Goal: Task Accomplishment & Management: Use online tool/utility

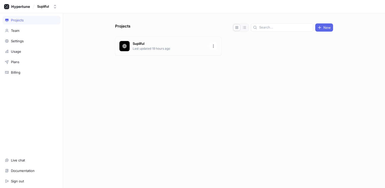
click at [145, 50] on p "Last updated 19 hours ago" at bounding box center [170, 48] width 74 height 5
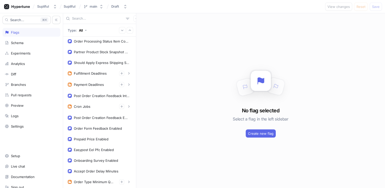
scroll to position [247, 0]
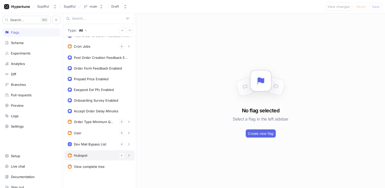
click at [83, 156] on div "Hubspot" at bounding box center [80, 155] width 13 height 4
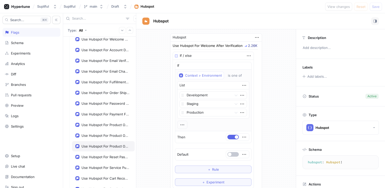
scroll to position [374, 0]
click at [101, 95] on div "Use Hubspot For Order Shipped" at bounding box center [103, 92] width 63 height 10
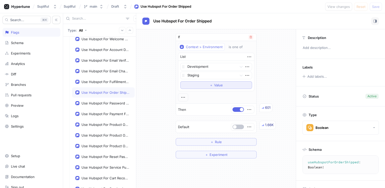
click at [216, 85] on span "Value" at bounding box center [218, 84] width 9 height 3
click at [277, 39] on div "If Context > Environment is one of List Development Staging Production To pick …" at bounding box center [216, 95] width 160 height 132
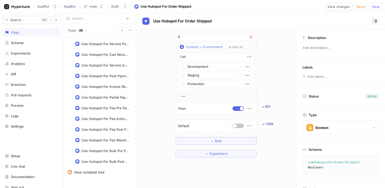
scroll to position [503, 0]
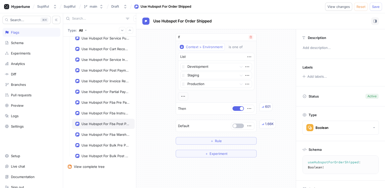
click at [95, 123] on div "Use Hubspot For Fba Post Payment" at bounding box center [105, 124] width 48 height 4
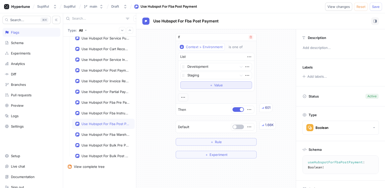
click at [210, 84] on span "＋" at bounding box center [210, 84] width 3 height 3
click at [286, 65] on div "If Context > Environment is one of List Development Staging option Production, …" at bounding box center [216, 95] width 160 height 132
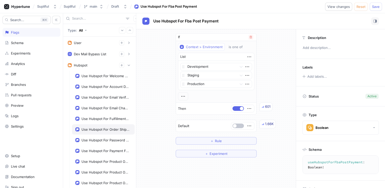
scroll to position [358, 0]
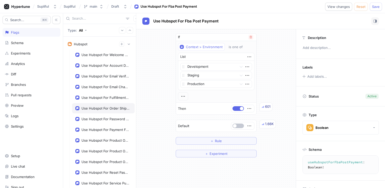
click at [99, 110] on div "Use Hubspot For Order Shipped" at bounding box center [103, 108] width 63 height 10
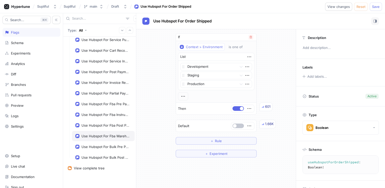
scroll to position [503, 0]
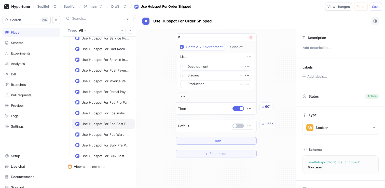
click at [100, 123] on div "Use Hubspot For Fba Post Payment" at bounding box center [105, 124] width 48 height 4
click at [93, 113] on div "Use Hubspot For Fba Instructions" at bounding box center [105, 113] width 48 height 4
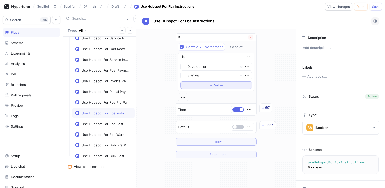
click at [202, 87] on button "＋ Value" at bounding box center [216, 85] width 72 height 8
click at [278, 56] on div "If Context > Environment is one of List Development Staging option Production, …" at bounding box center [216, 95] width 160 height 132
click at [103, 105] on div "Use Hubspot For Fba Pre Payment" at bounding box center [103, 102] width 63 height 10
click at [210, 86] on span "＋" at bounding box center [210, 84] width 3 height 3
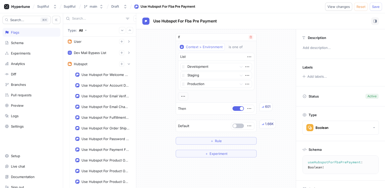
scroll to position [337, 0]
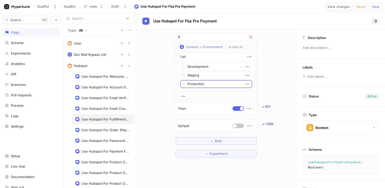
click at [94, 119] on div "Use Hubspot For Fulfillment Rejected" at bounding box center [105, 119] width 48 height 4
click at [215, 86] on span "Value" at bounding box center [218, 84] width 9 height 3
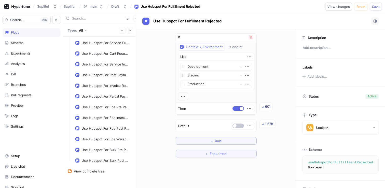
scroll to position [503, 0]
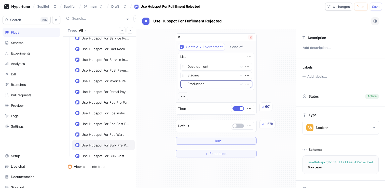
click at [96, 145] on div "Use Hubspot For Bulk Pre Payment" at bounding box center [105, 145] width 48 height 4
click at [217, 82] on button "＋ Value" at bounding box center [216, 85] width 72 height 8
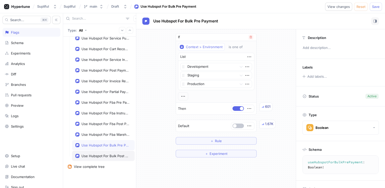
click at [97, 156] on div "Use Hubspot For Bulk Post Payment" at bounding box center [105, 156] width 48 height 4
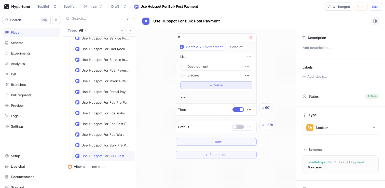
click at [207, 85] on button "＋ Value" at bounding box center [216, 85] width 72 height 8
click at [379, 6] on span "Save" at bounding box center [376, 6] width 8 height 3
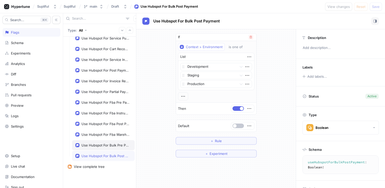
click at [102, 147] on div "Use Hubspot For Bulk Pre Payment" at bounding box center [103, 145] width 63 height 10
click at [104, 154] on div "Use Hubspot For Bulk Post Payment" at bounding box center [105, 156] width 48 height 4
drag, startPoint x: 104, startPoint y: 144, endPoint x: 105, endPoint y: 140, distance: 4.3
click at [104, 144] on div "Use Hubspot For Bulk Pre Payment" at bounding box center [105, 145] width 48 height 4
click at [105, 134] on div "Use Hubspot For Fba Warehouse Notification" at bounding box center [105, 134] width 48 height 4
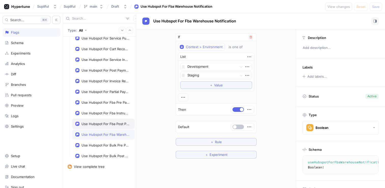
click at [107, 125] on div "Use Hubspot For Fba Post Payment" at bounding box center [105, 124] width 48 height 4
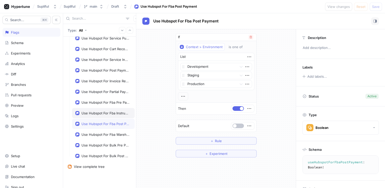
click at [100, 112] on div "Use Hubspot For Fba Instructions" at bounding box center [105, 113] width 48 height 4
click at [102, 103] on div "Use Hubspot For Fba Pre Payment" at bounding box center [105, 102] width 48 height 4
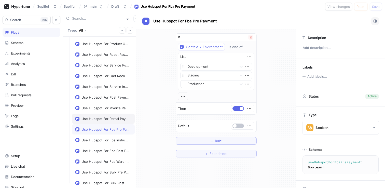
scroll to position [476, 0]
click at [100, 110] on div "Use Hubspot For Invoice Reminder" at bounding box center [103, 108] width 63 height 10
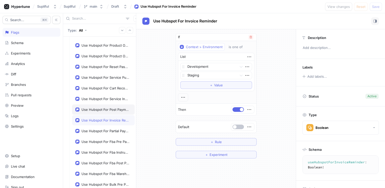
scroll to position [463, 0]
click at [101, 109] on div "Use Hubspot For Post Payment Invoice" at bounding box center [105, 110] width 48 height 4
click at [98, 100] on div "Use Hubspot For Service Instructions" at bounding box center [105, 99] width 48 height 4
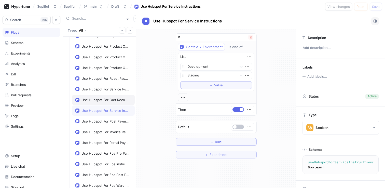
scroll to position [451, 0]
click at [99, 97] on div "Use Hubspot For Cart Recovery" at bounding box center [103, 100] width 63 height 10
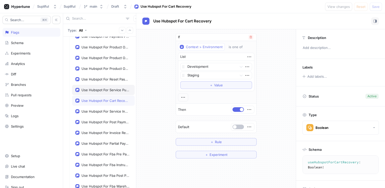
click at [99, 88] on div "Use Hubspot For Service Purchase" at bounding box center [105, 90] width 48 height 4
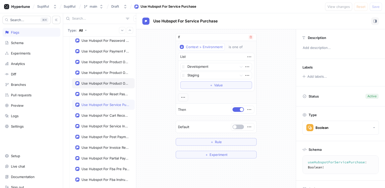
scroll to position [434, 0]
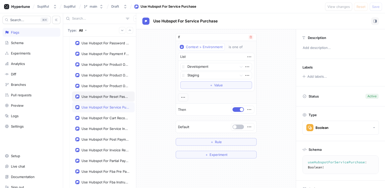
click at [104, 94] on div "Use Hubspot For Reset Password" at bounding box center [103, 96] width 63 height 10
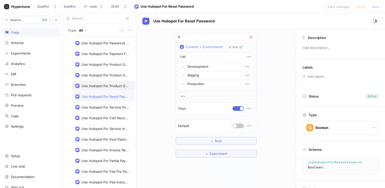
click at [102, 86] on div "Use Hubspot For Product OOS End" at bounding box center [105, 86] width 48 height 4
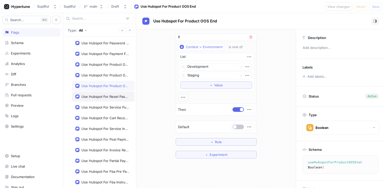
scroll to position [408, 0]
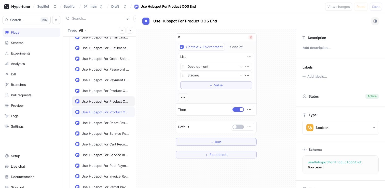
click at [104, 98] on div "Use Hubspot For Product OOS Extend" at bounding box center [103, 101] width 63 height 10
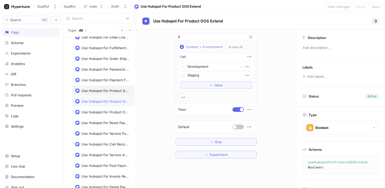
click at [101, 91] on div "Use Hubspot For Product OOS Start" at bounding box center [105, 91] width 48 height 4
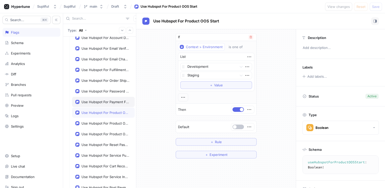
scroll to position [385, 0]
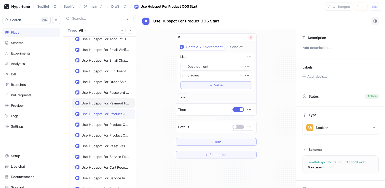
click at [99, 101] on div "Use Hubspot For Payment Failed" at bounding box center [103, 103] width 63 height 10
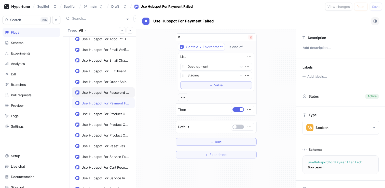
click at [99, 92] on div "Use Hubspot For Password Changed" at bounding box center [105, 92] width 48 height 4
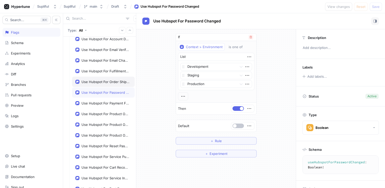
click at [100, 81] on div "Use Hubspot For Order Shipped" at bounding box center [105, 82] width 48 height 4
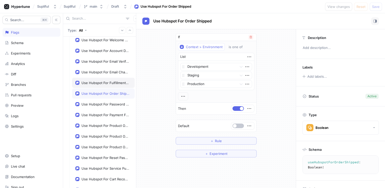
scroll to position [373, 0]
click at [101, 81] on div "Use Hubspot For Fulfillment Rejected" at bounding box center [105, 83] width 48 height 4
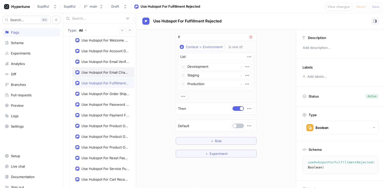
click at [101, 74] on div "Use Hubspot For Email Change" at bounding box center [103, 72] width 63 height 10
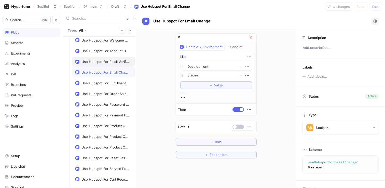
click at [102, 64] on div "Use Hubspot For Email Verification" at bounding box center [103, 61] width 63 height 10
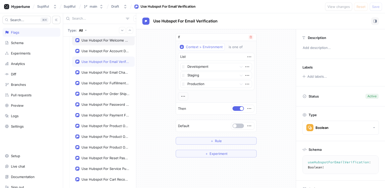
scroll to position [314, 0]
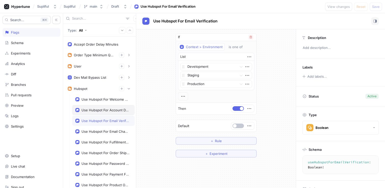
click at [106, 109] on div "Use Hubspot For Account Deactivation" at bounding box center [105, 110] width 48 height 4
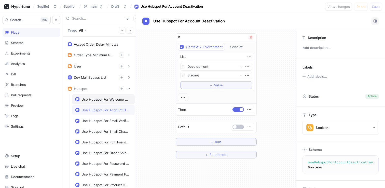
click at [100, 103] on div "Use Hubspot For Welcome After Verification" at bounding box center [103, 99] width 63 height 10
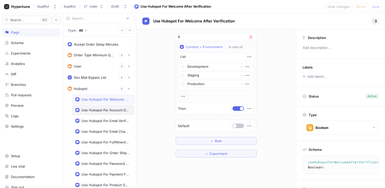
click at [98, 110] on div "Use Hubspot For Account Deactivation" at bounding box center [105, 110] width 48 height 4
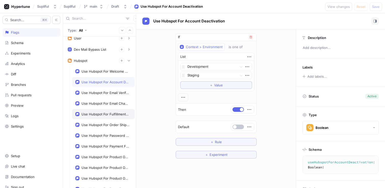
scroll to position [335, 0]
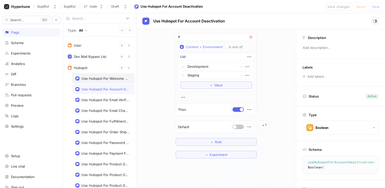
click at [112, 81] on div "Use Hubspot For Welcome After Verification" at bounding box center [103, 78] width 63 height 10
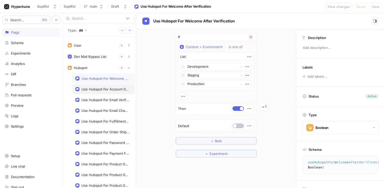
click at [108, 86] on div "Use Hubspot For Account Deactivation" at bounding box center [103, 89] width 63 height 10
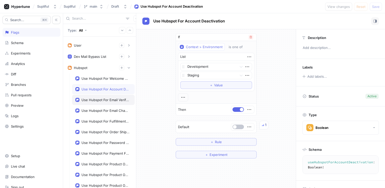
click at [96, 104] on div "Use Hubspot For Email Verification" at bounding box center [103, 100] width 63 height 10
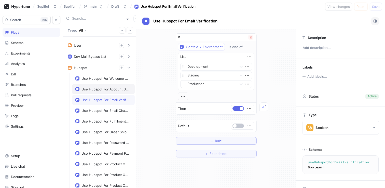
click at [99, 93] on div "Use Hubspot For Account Deactivation" at bounding box center [103, 89] width 63 height 10
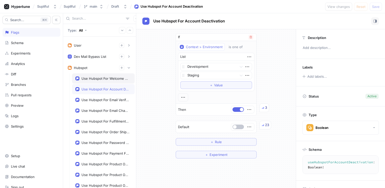
click at [103, 81] on div "Use Hubspot For Welcome After Verification" at bounding box center [103, 78] width 63 height 10
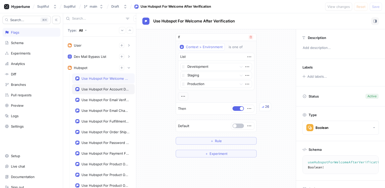
click at [100, 89] on div "Use Hubspot For Account Deactivation" at bounding box center [105, 89] width 48 height 4
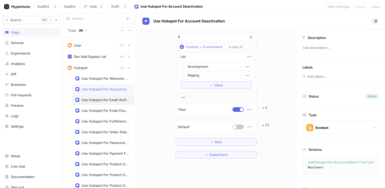
click at [107, 103] on div "Use Hubspot For Email Verification" at bounding box center [103, 100] width 63 height 10
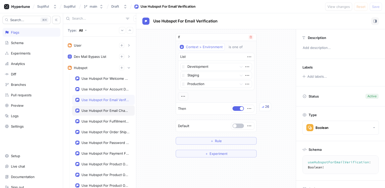
click at [102, 108] on div "Use Hubspot For Email Change" at bounding box center [105, 110] width 48 height 4
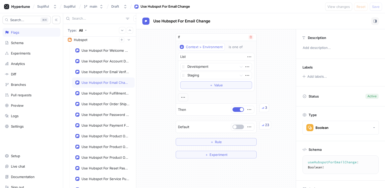
scroll to position [366, 0]
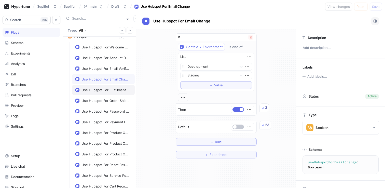
click at [98, 93] on div "Use Hubspot For Fulfillment Rejected" at bounding box center [103, 90] width 63 height 10
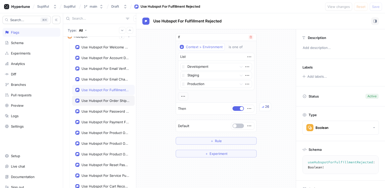
click at [96, 101] on div "Use Hubspot For Order Shipped" at bounding box center [105, 100] width 48 height 4
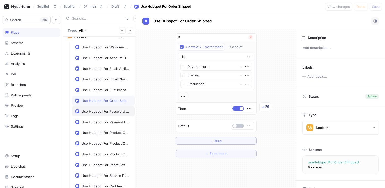
click at [98, 106] on div "Use Hubspot For Password Changed" at bounding box center [103, 111] width 63 height 10
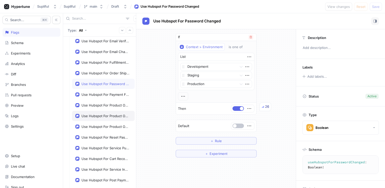
scroll to position [394, 0]
click at [100, 96] on div "Use Hubspot For Payment Failed" at bounding box center [103, 94] width 63 height 10
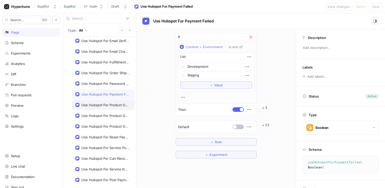
click at [100, 104] on div "Use Hubspot For Product OOS Start" at bounding box center [105, 105] width 48 height 4
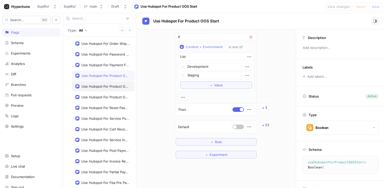
click at [101, 86] on div "Use Hubspot For Product OOS Extend" at bounding box center [105, 86] width 48 height 4
type textarea "useHubspotForProductOOSExtend: Boolean!"
